Goal: Information Seeking & Learning: Learn about a topic

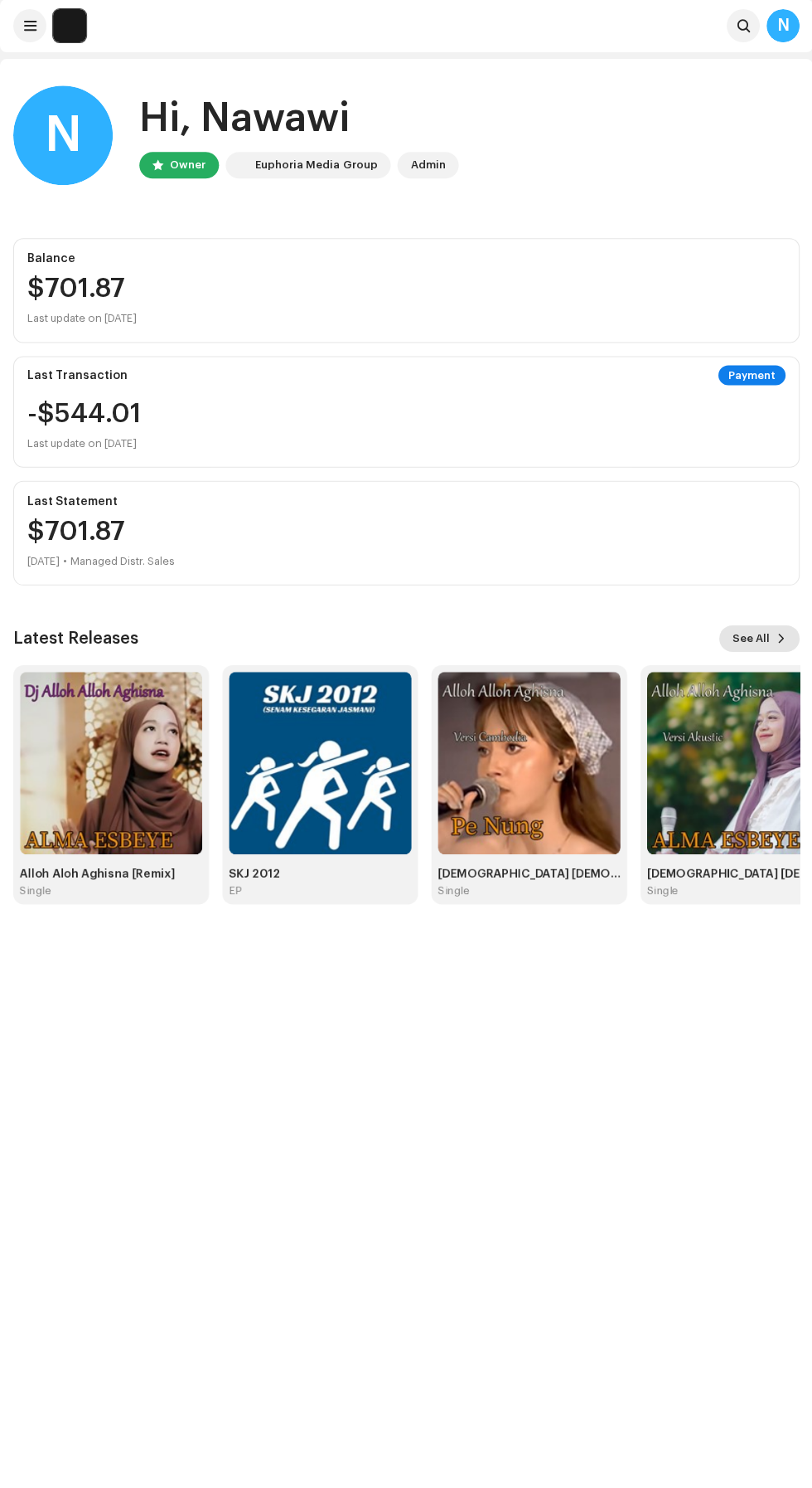
click at [752, 636] on span "See All" at bounding box center [750, 638] width 37 height 33
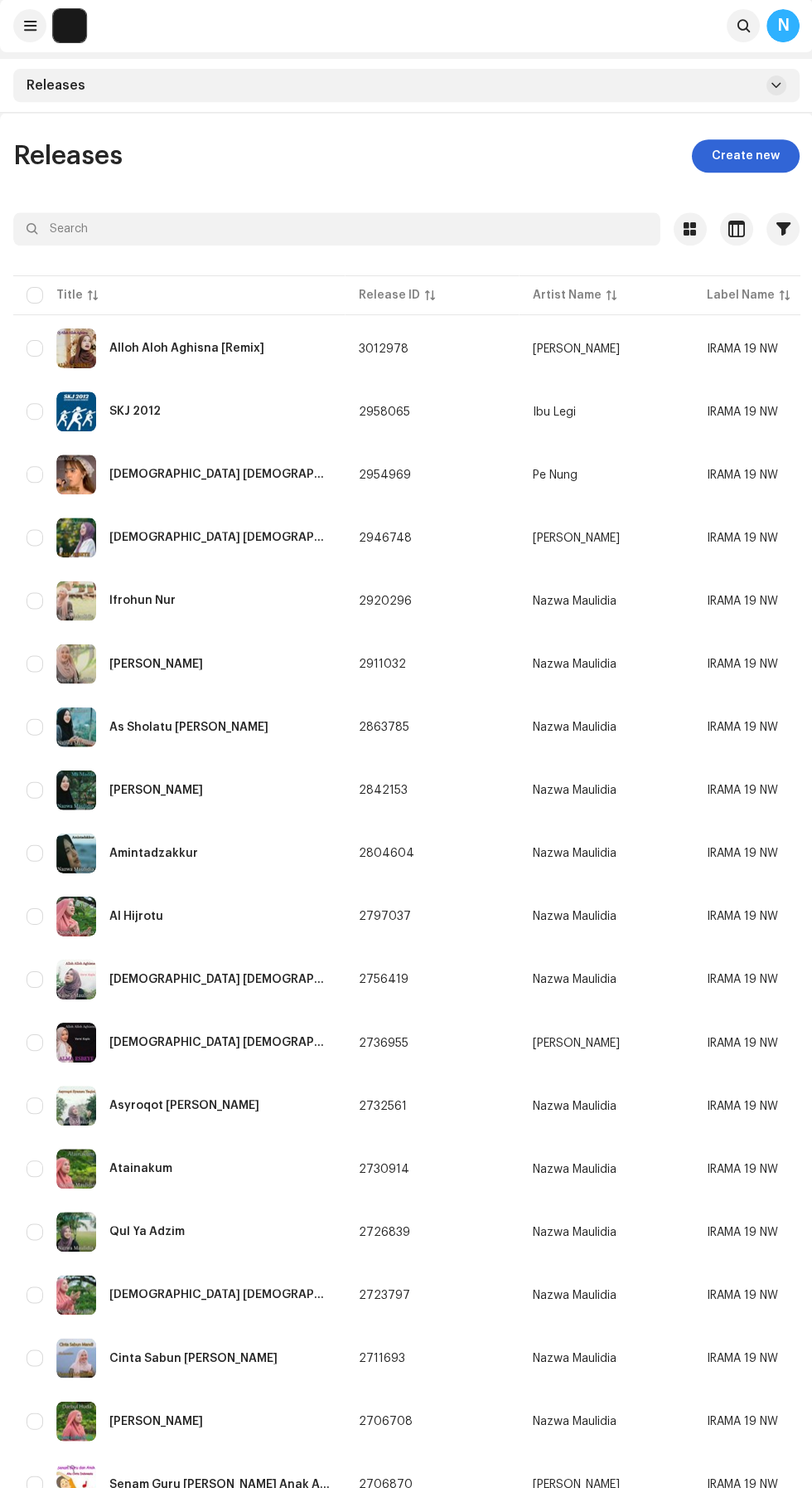
scroll to position [272, 0]
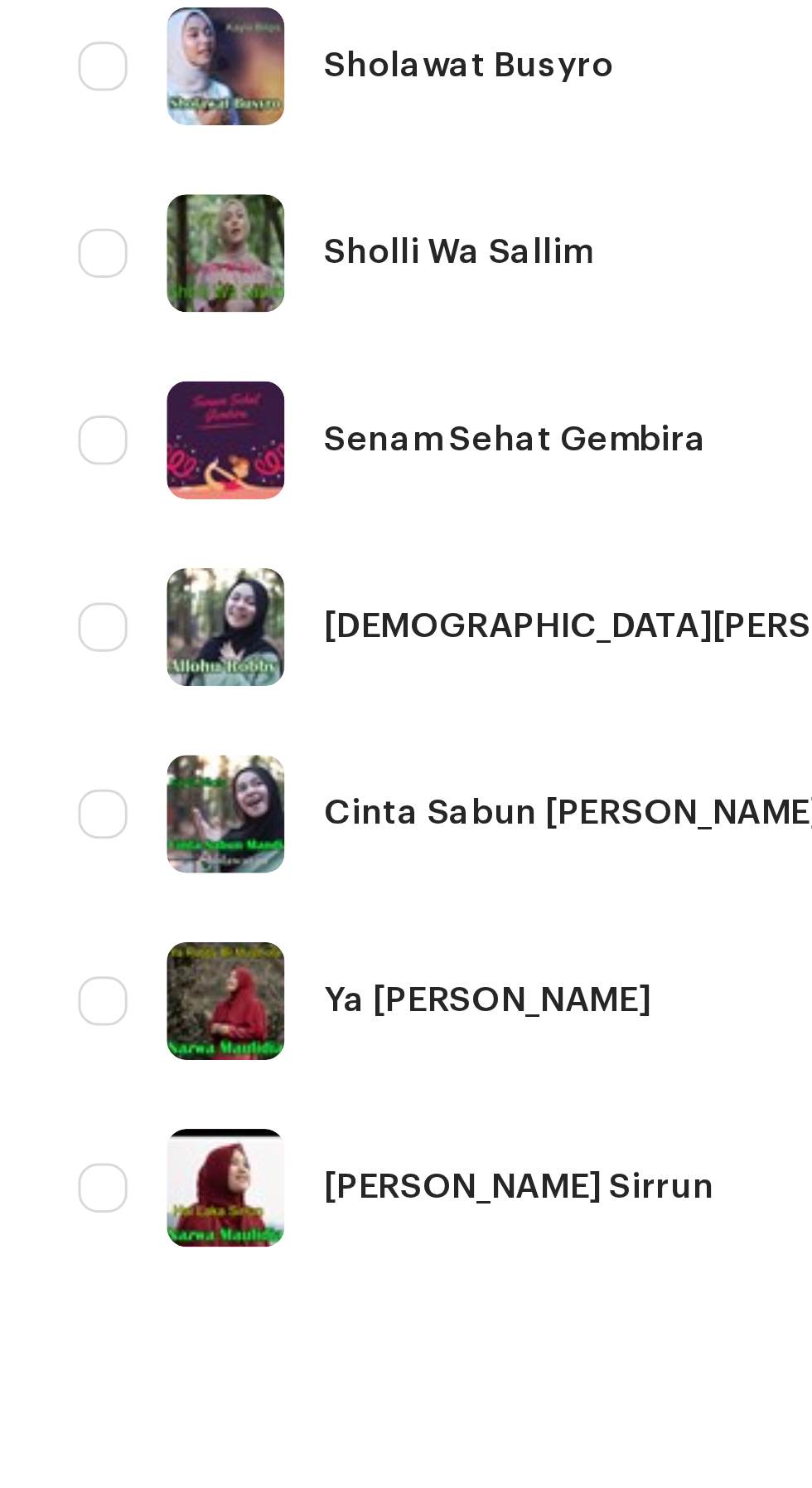
scroll to position [276, 0]
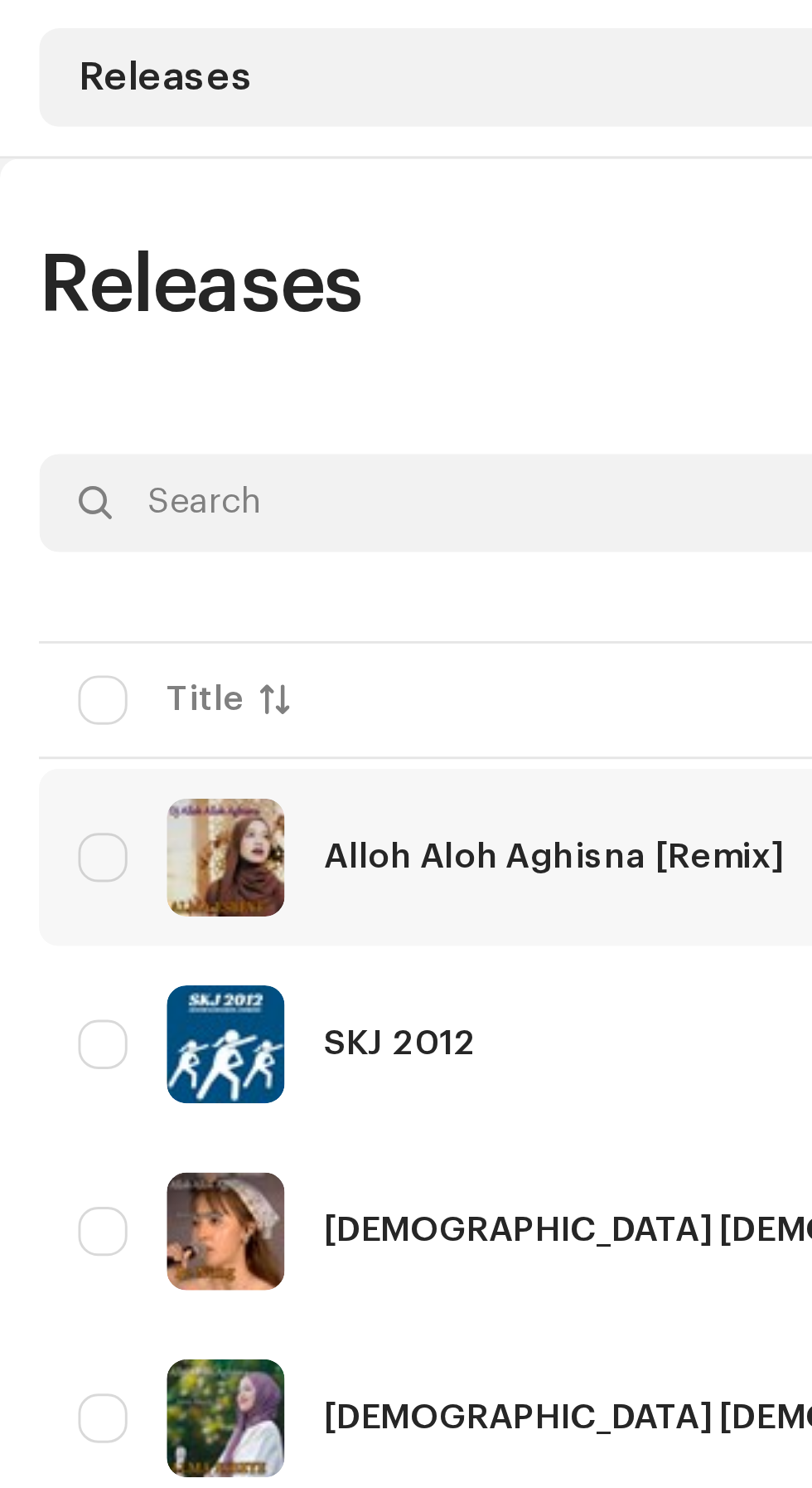
click at [172, 350] on div "Alloh Aloh Aghisna [Remix]" at bounding box center [187, 349] width 155 height 11
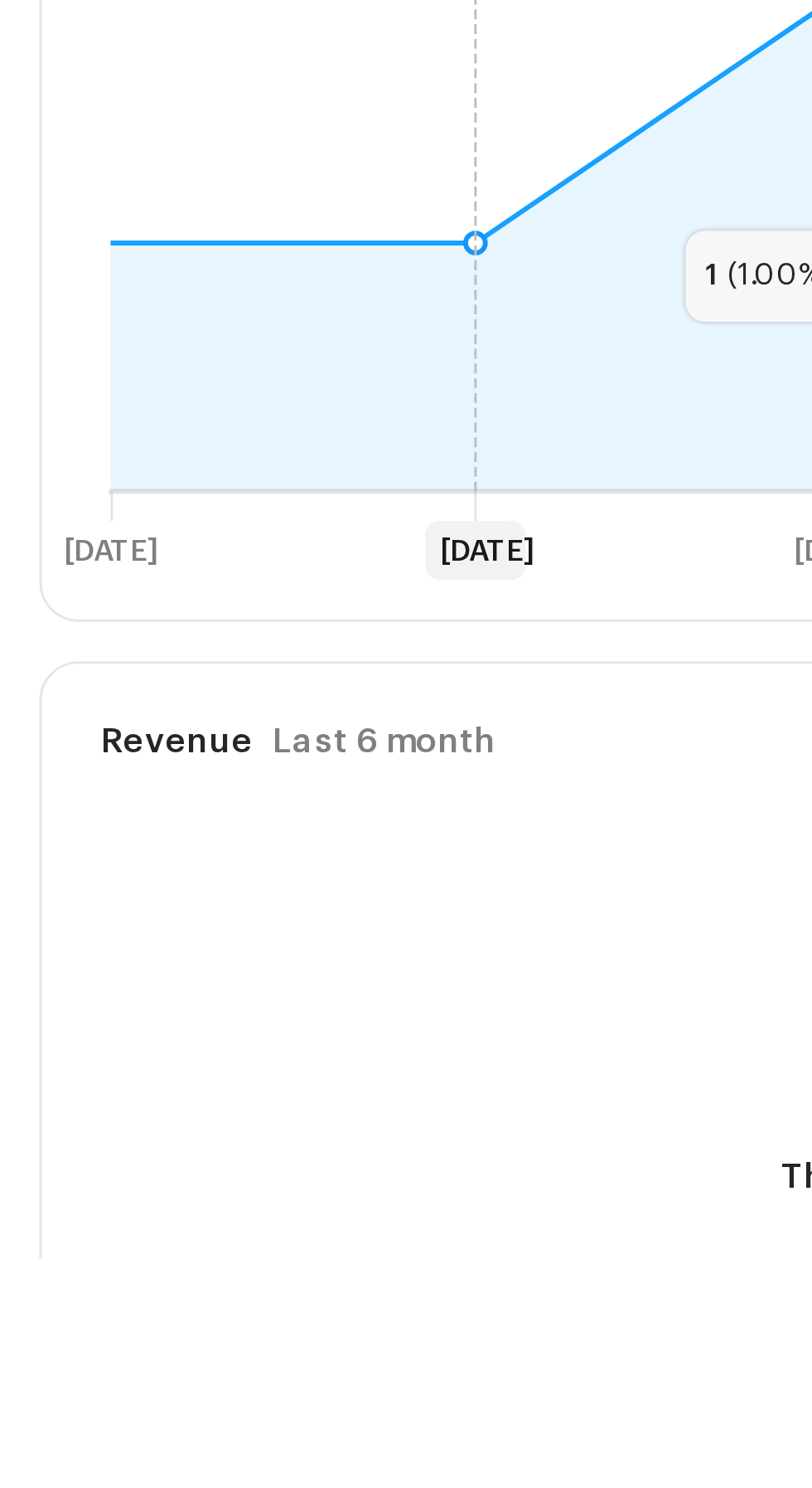
scroll to position [140, 0]
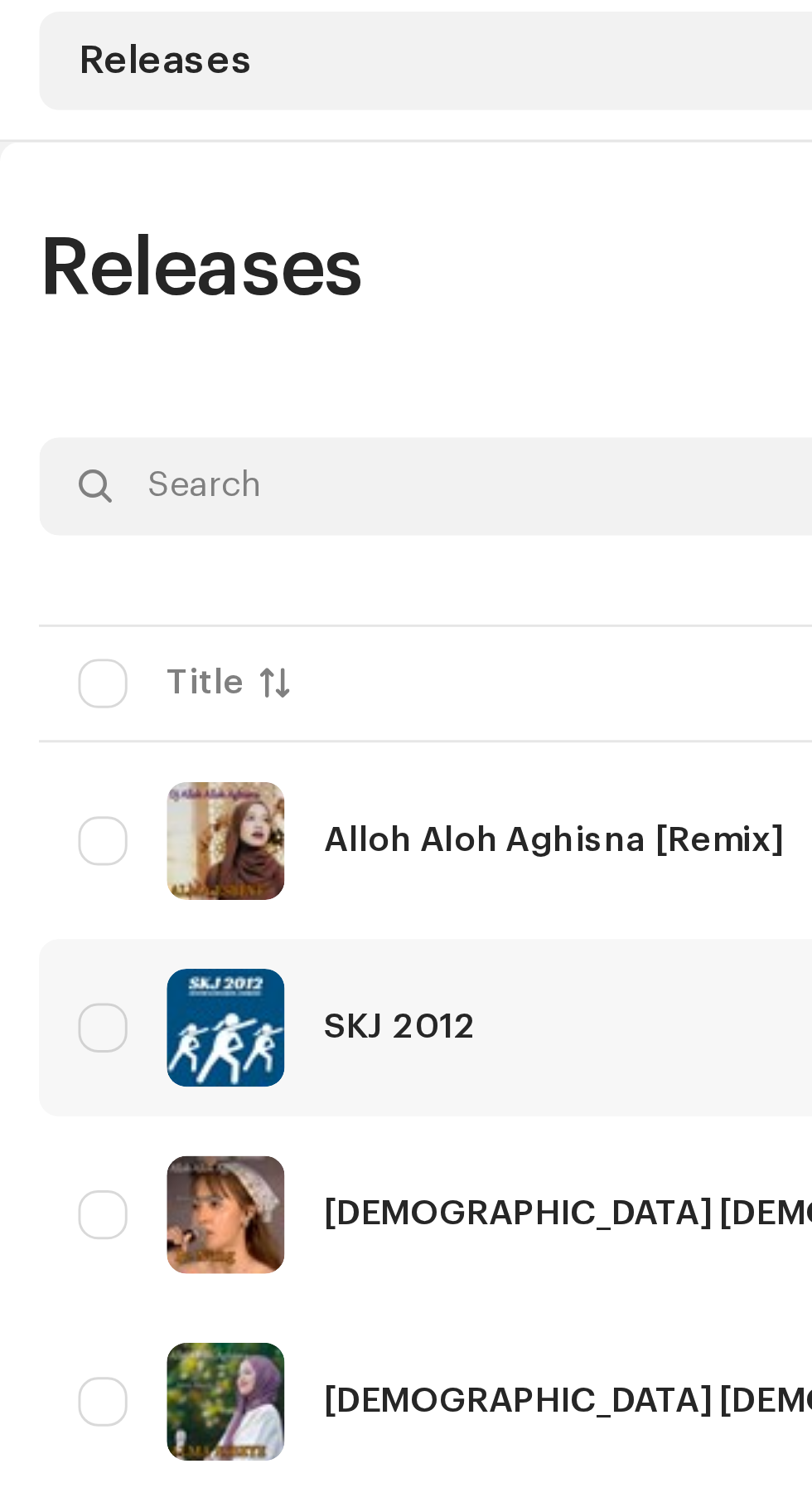
click at [142, 413] on div "SKJ 2012" at bounding box center [136, 412] width 52 height 11
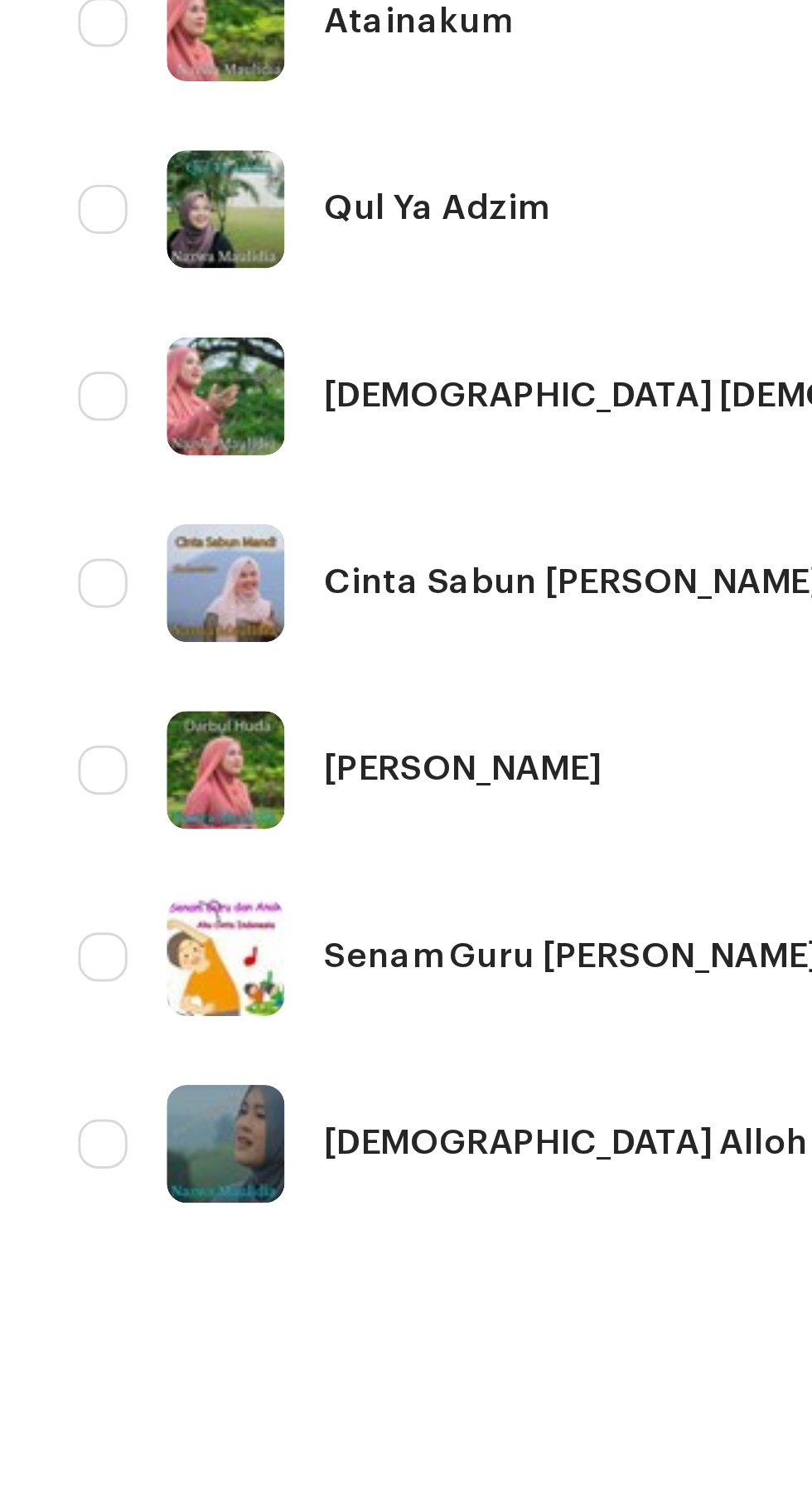
scroll to position [98, 0]
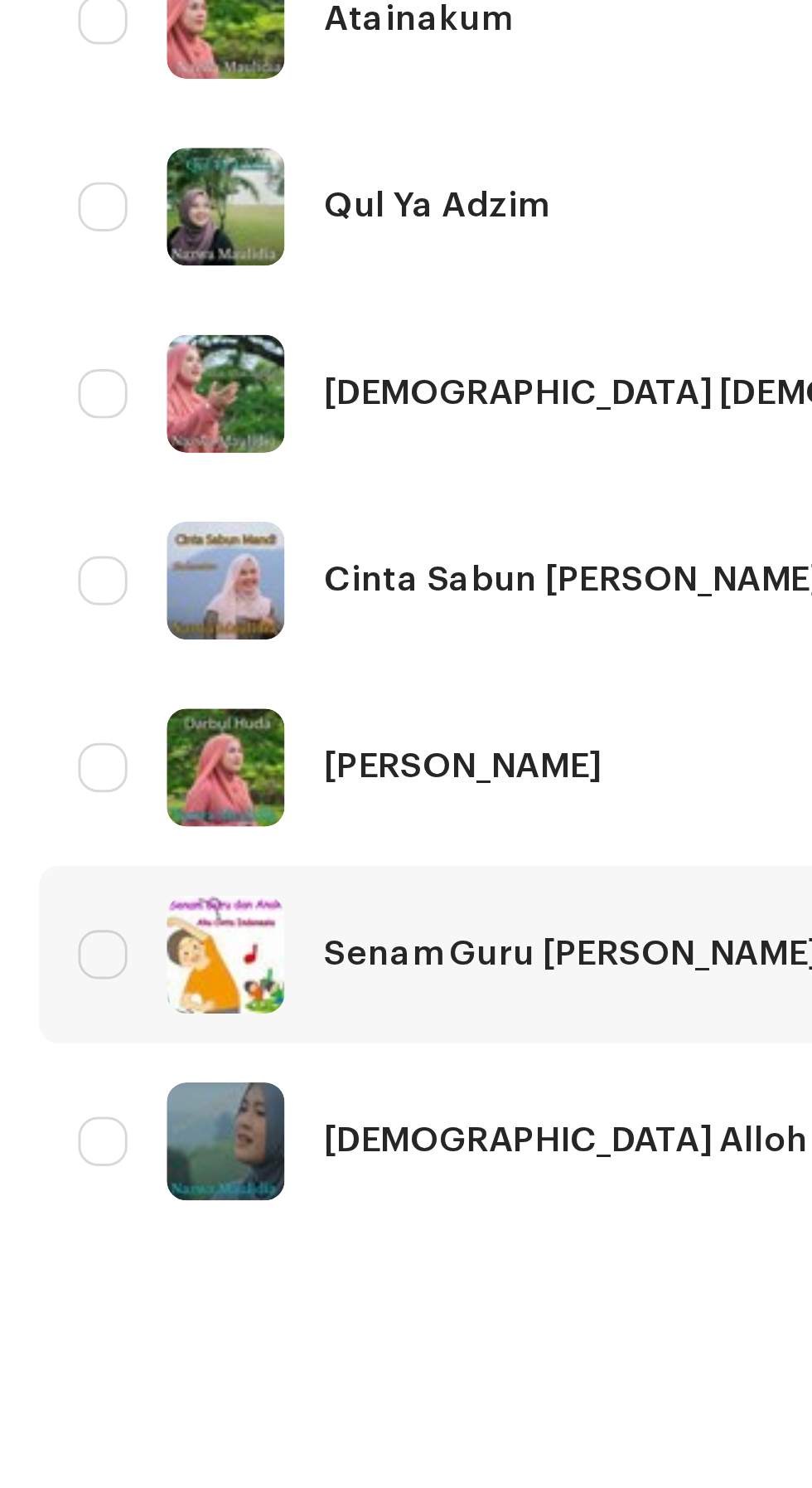
click at [169, 1387] on div "Senam Guru [PERSON_NAME] Anak Aku Cinta Indonesia" at bounding box center [221, 1385] width 223 height 11
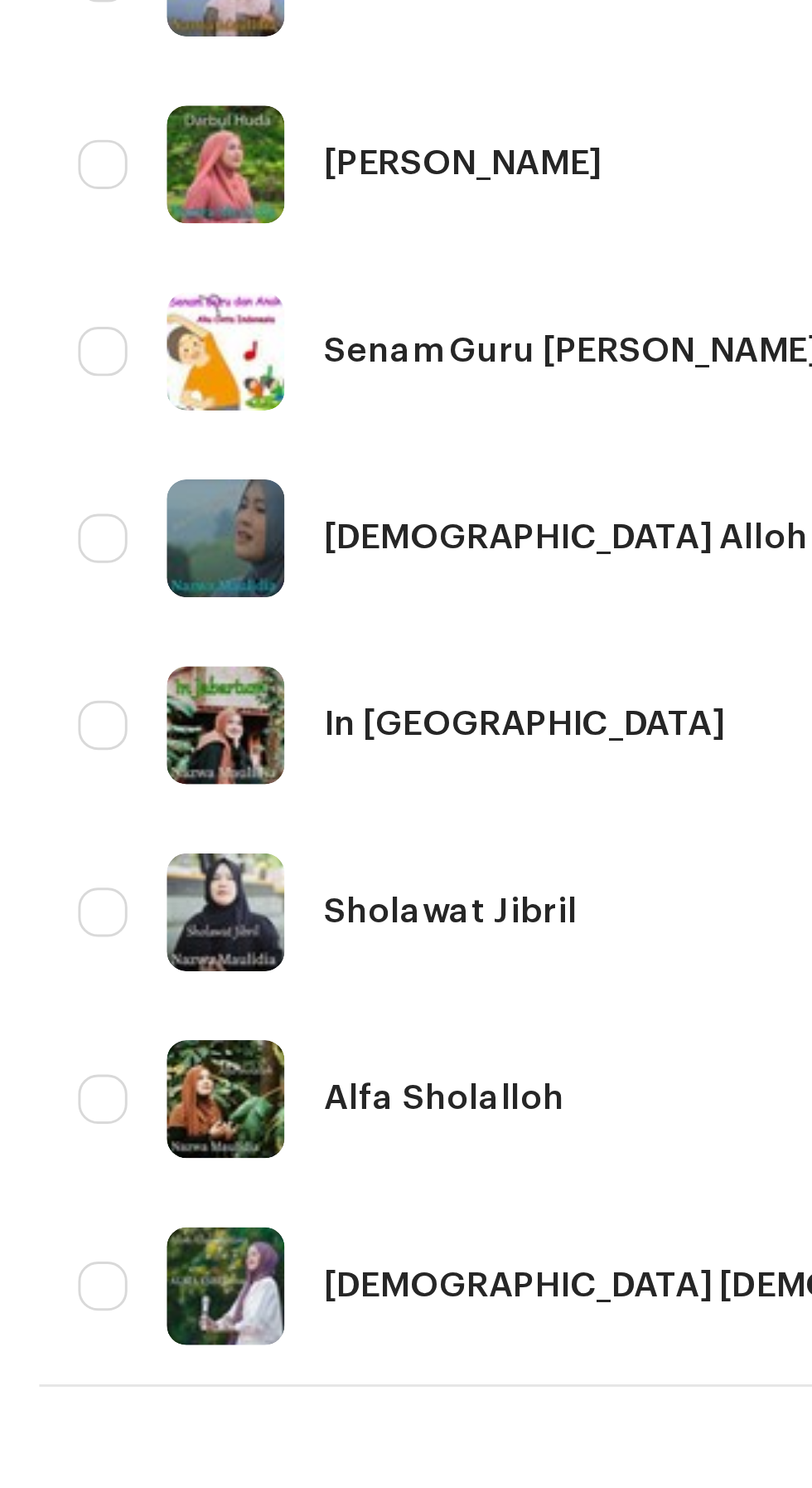
scroll to position [392, 0]
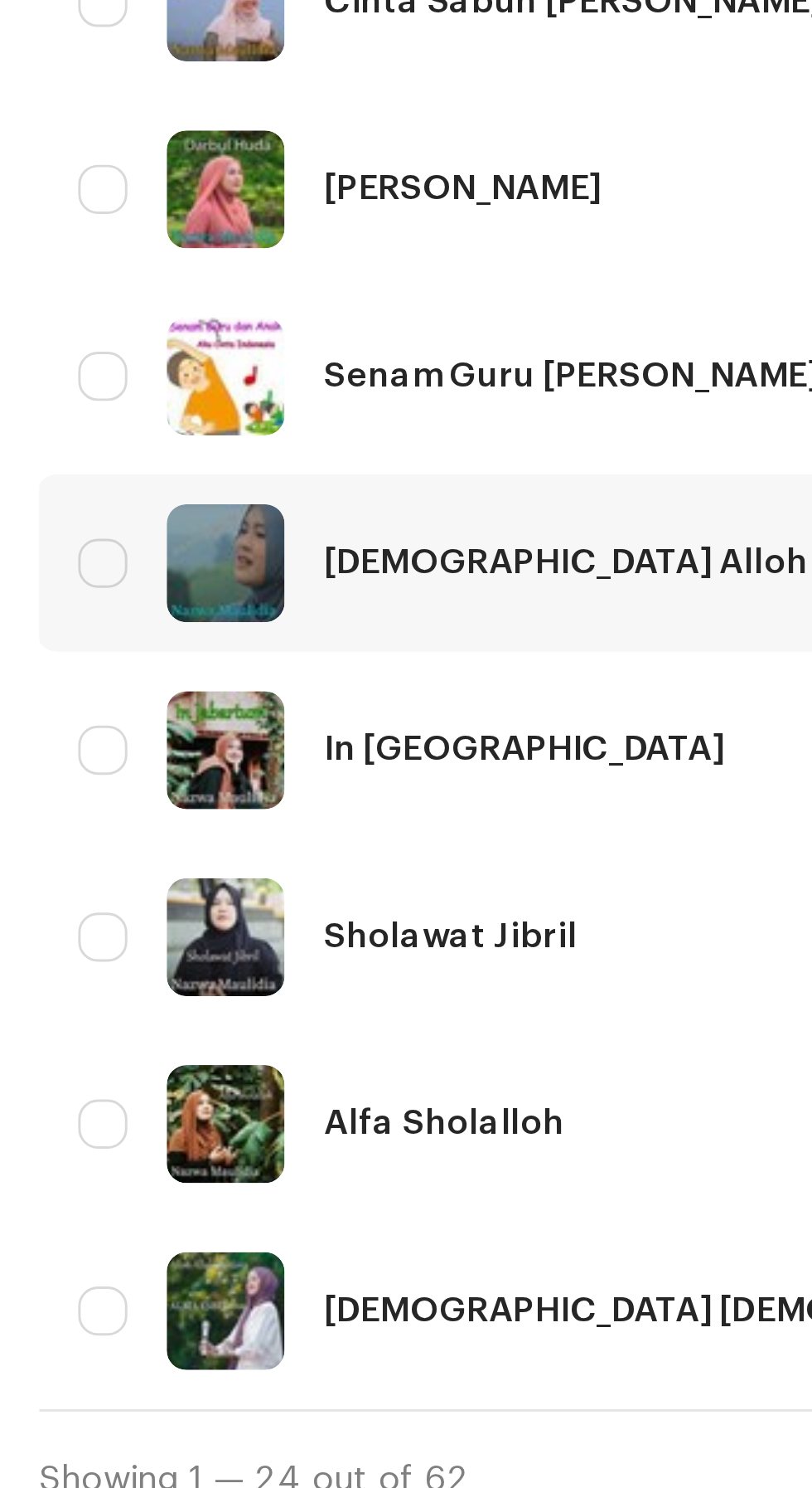
click at [202, 1155] on div "[DEMOGRAPHIC_DATA] Alloh Aghisna New" at bounding box center [221, 1159] width 223 height 11
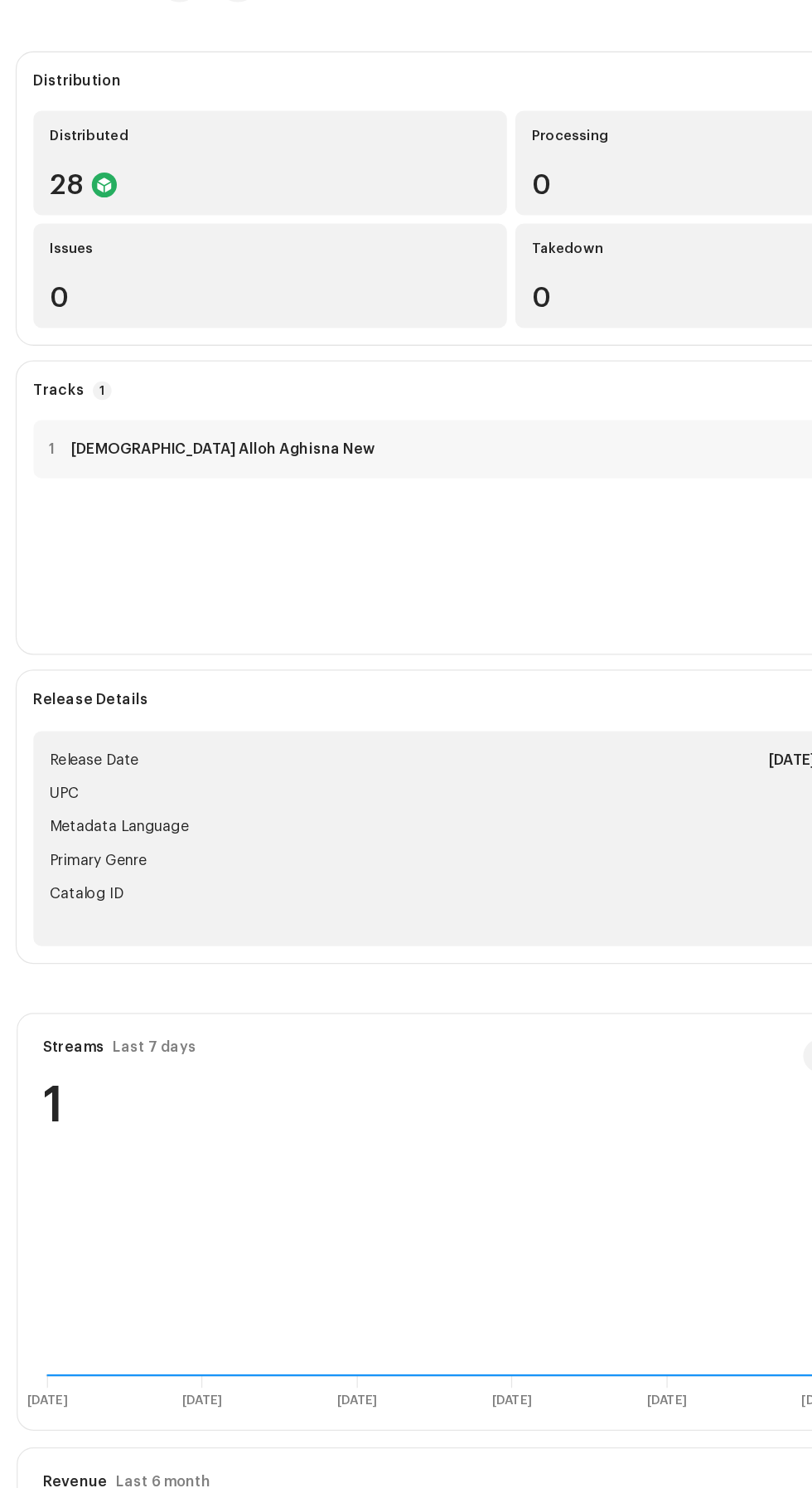
scroll to position [140, 0]
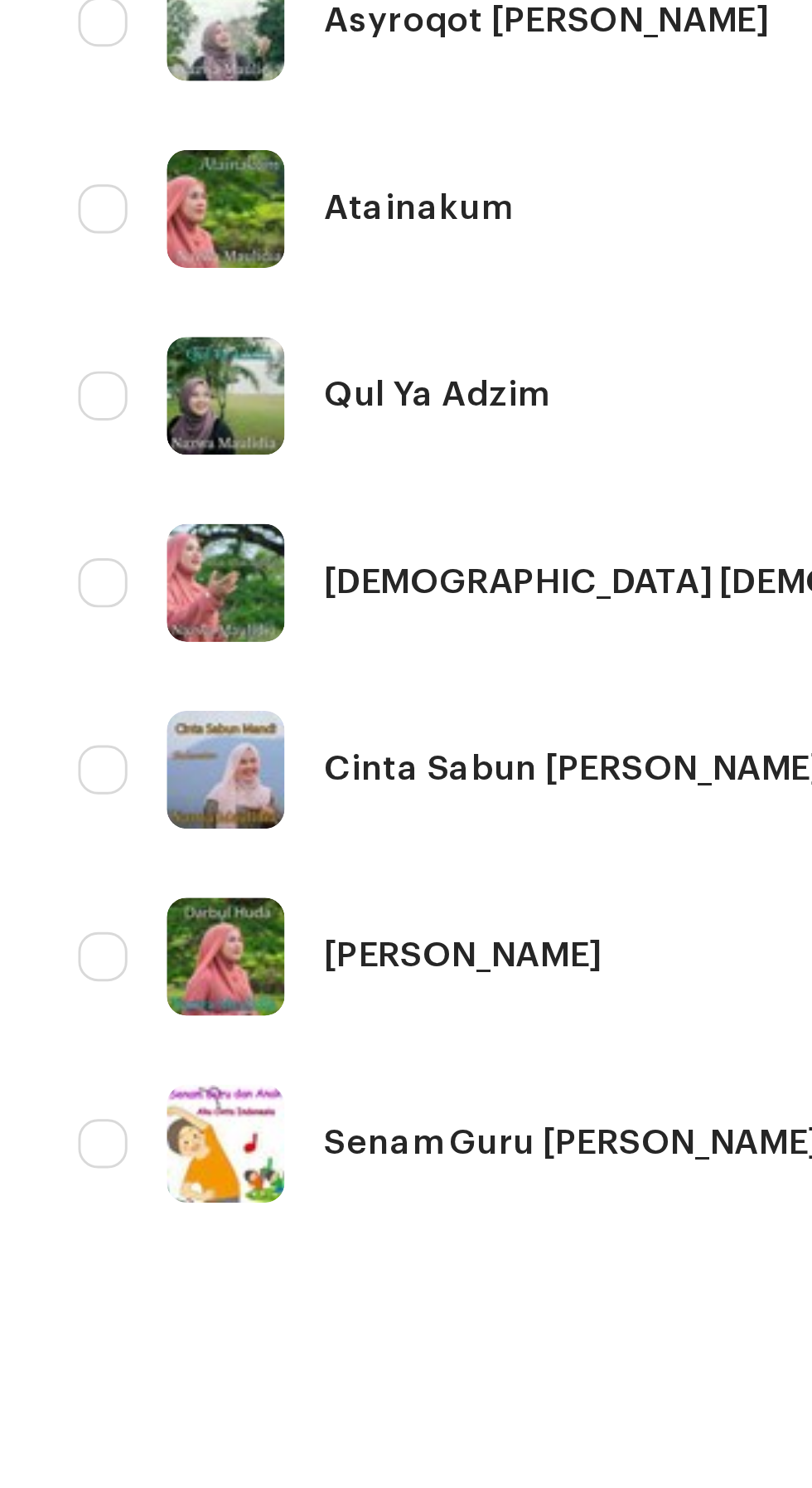
scroll to position [47, 0]
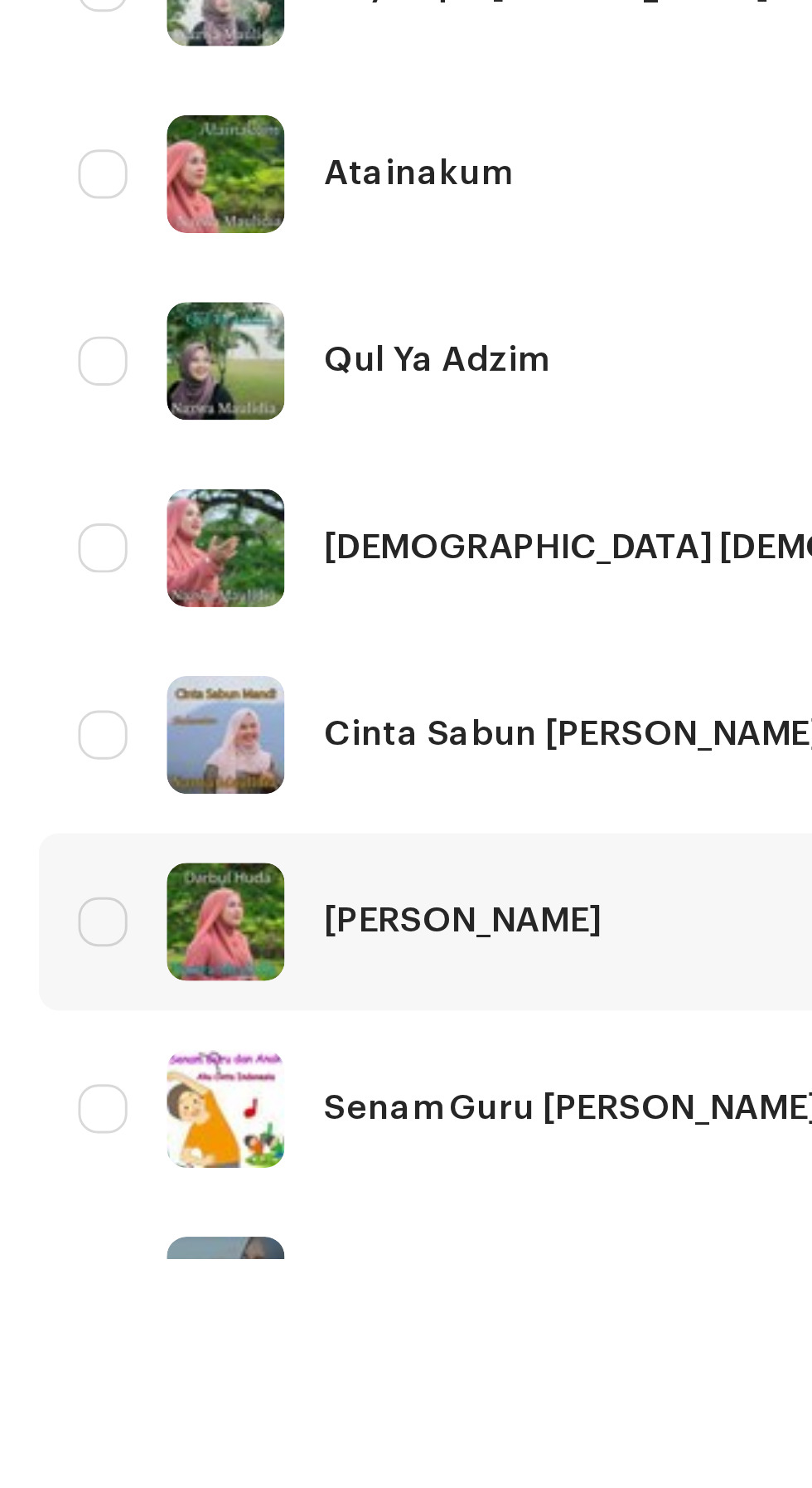
click at [163, 1372] on div "[PERSON_NAME]" at bounding box center [157, 1374] width 94 height 11
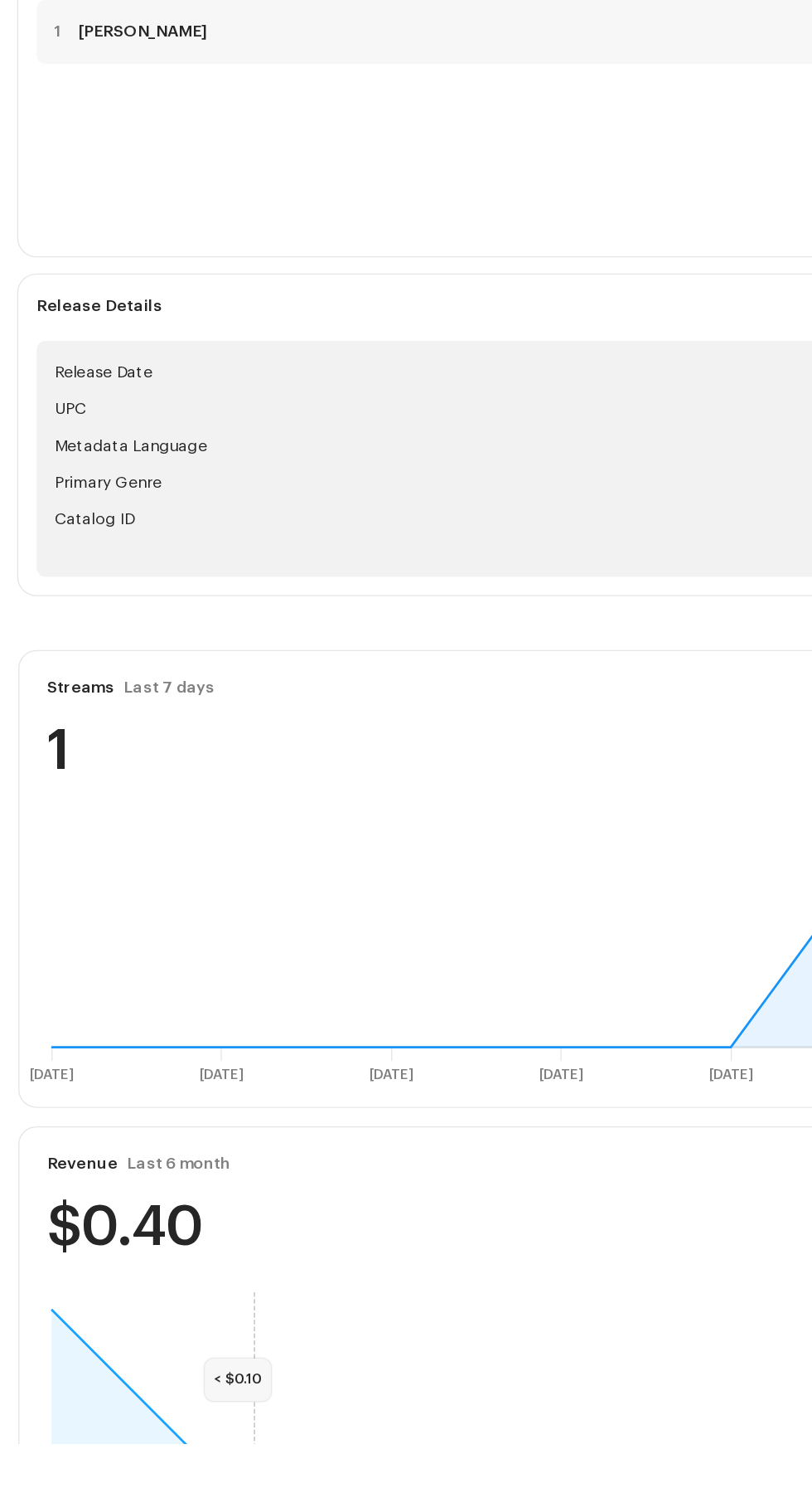
scroll to position [140, 0]
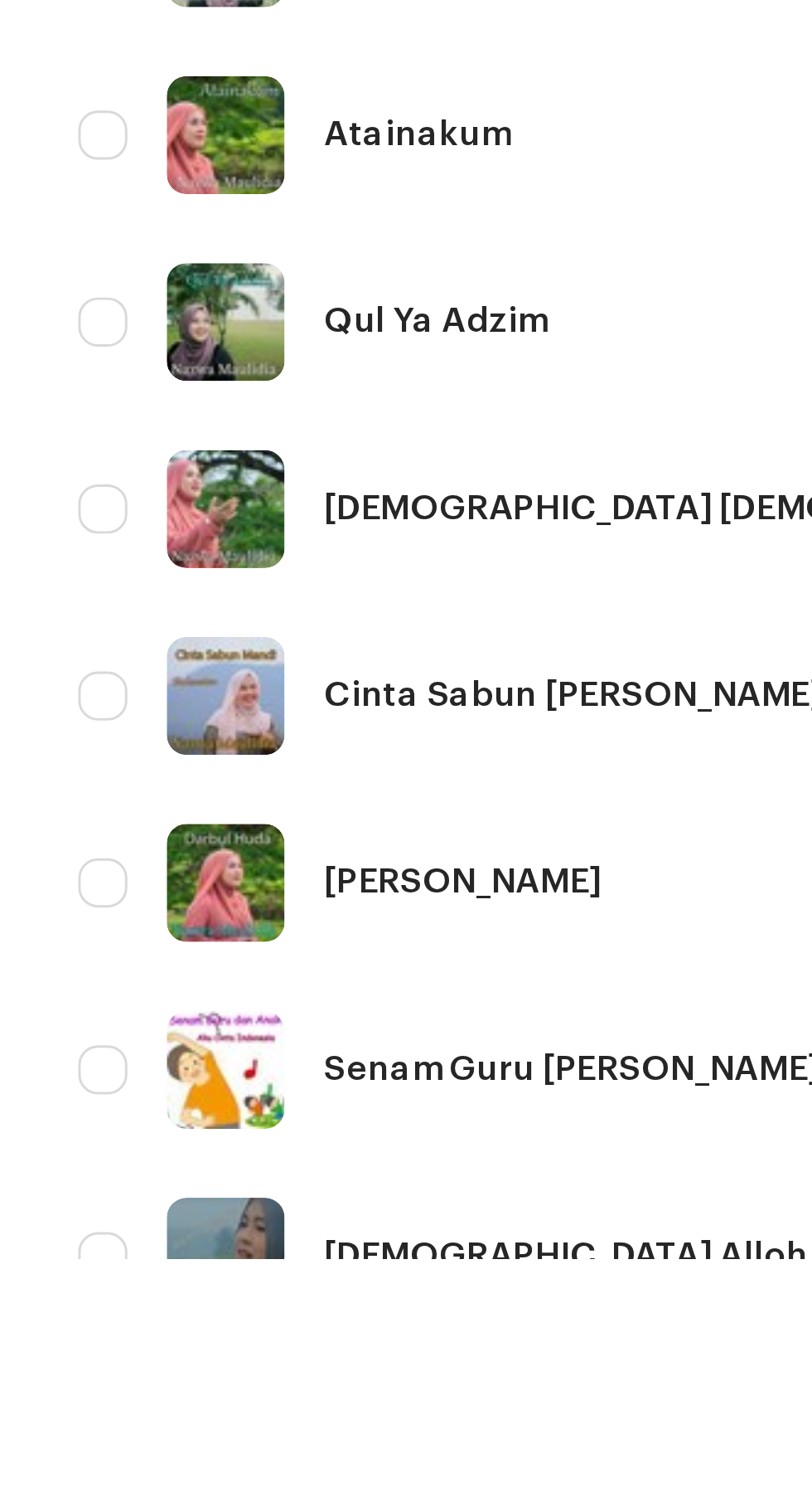
scroll to position [62, 0]
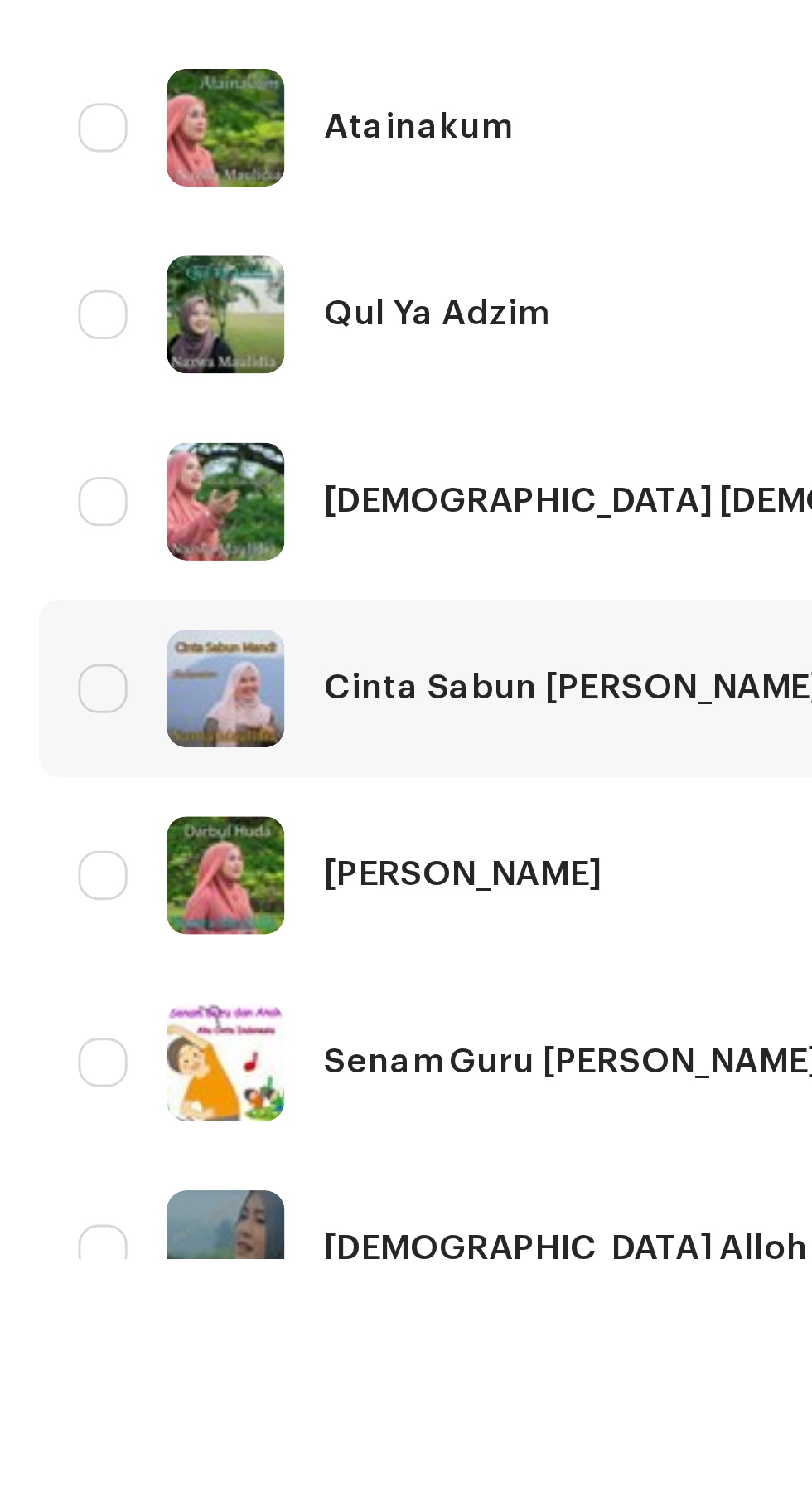
click at [182, 1293] on div "Cinta Sabun [PERSON_NAME]" at bounding box center [194, 1295] width 168 height 11
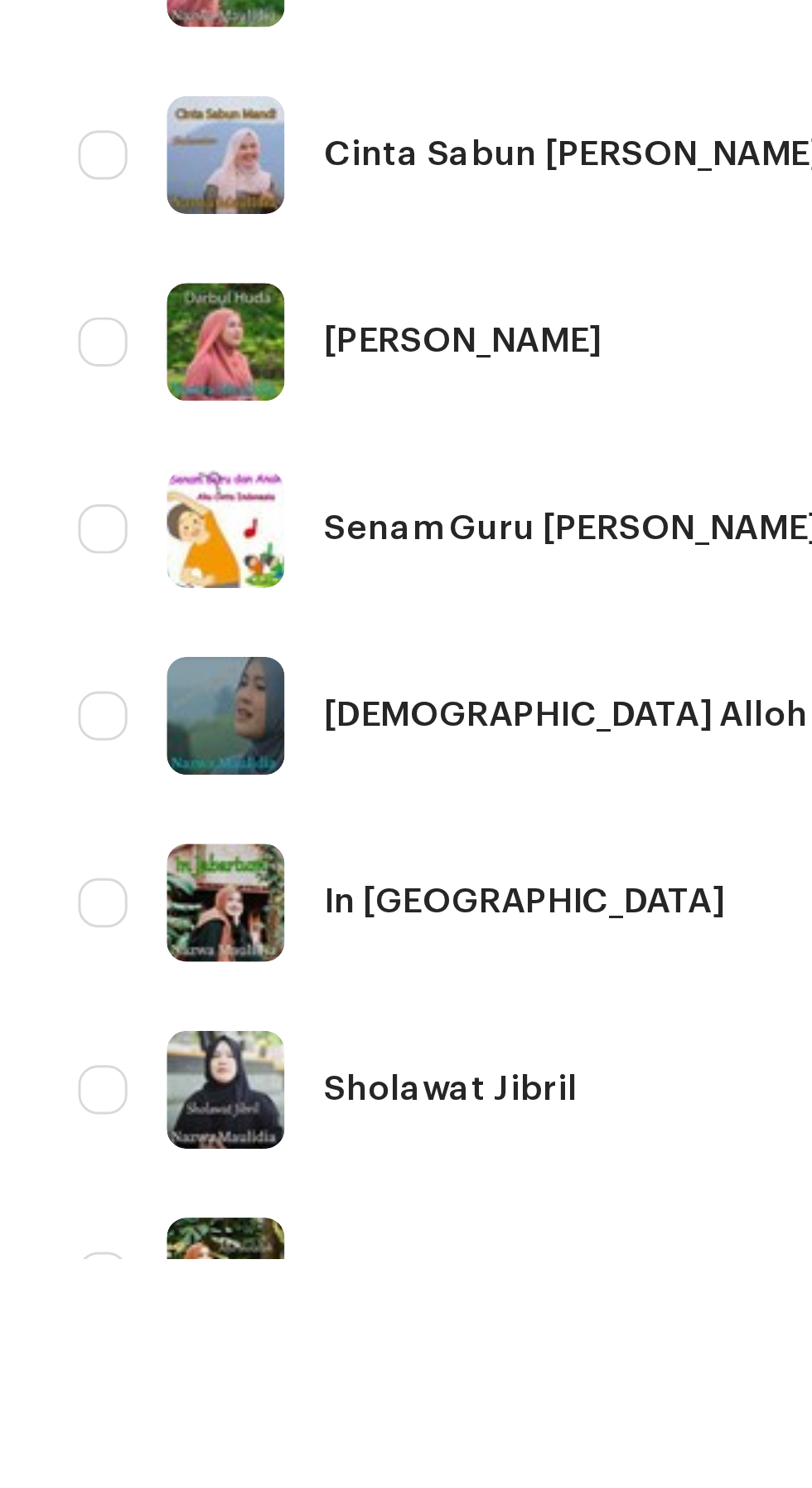
scroll to position [277, 0]
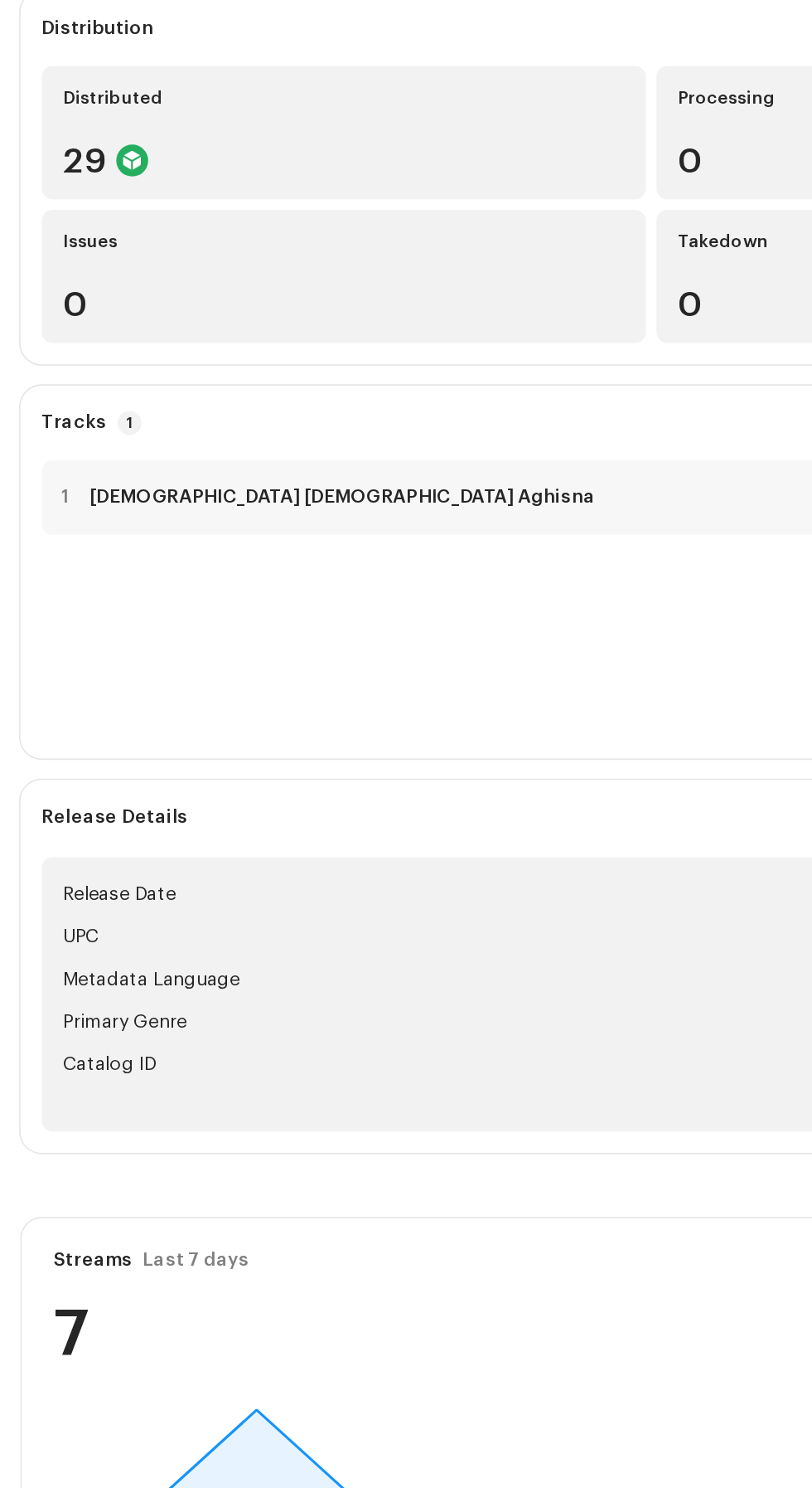
scroll to position [187, 0]
